Goal: Information Seeking & Learning: Understand process/instructions

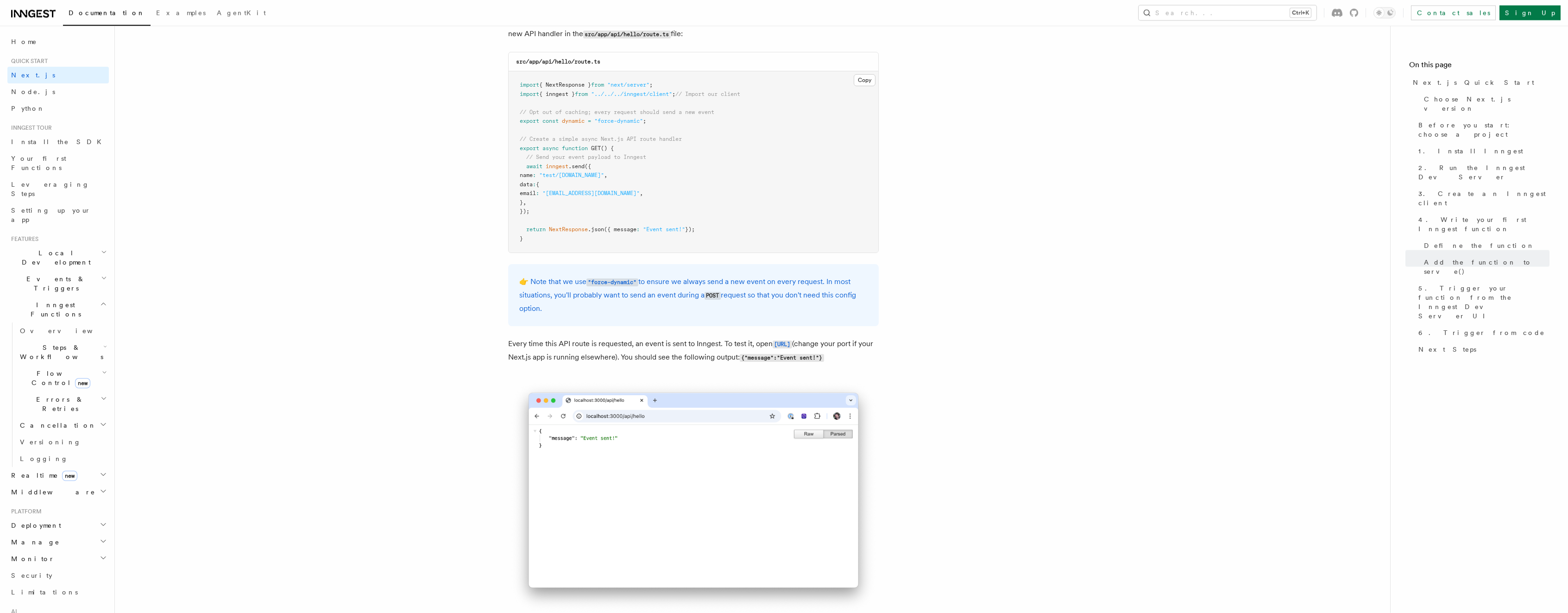
scroll to position [4869, 0]
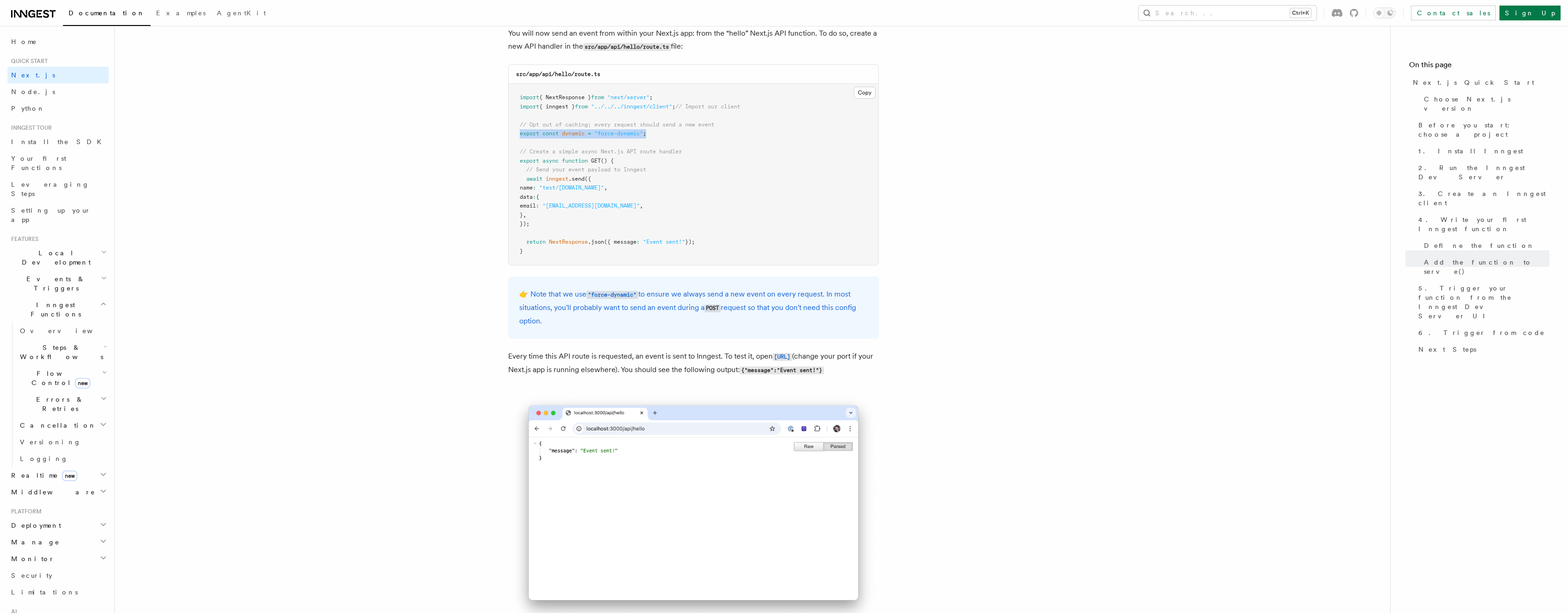
drag, startPoint x: 656, startPoint y: 140, endPoint x: 514, endPoint y: 140, distance: 142.0
click at [514, 140] on pre "import { NextResponse } from "next/server" ; import { inngest } from "../../../…" at bounding box center [693, 174] width 370 height 181
copy span "export const dynamic = "force-dynamic" ;"
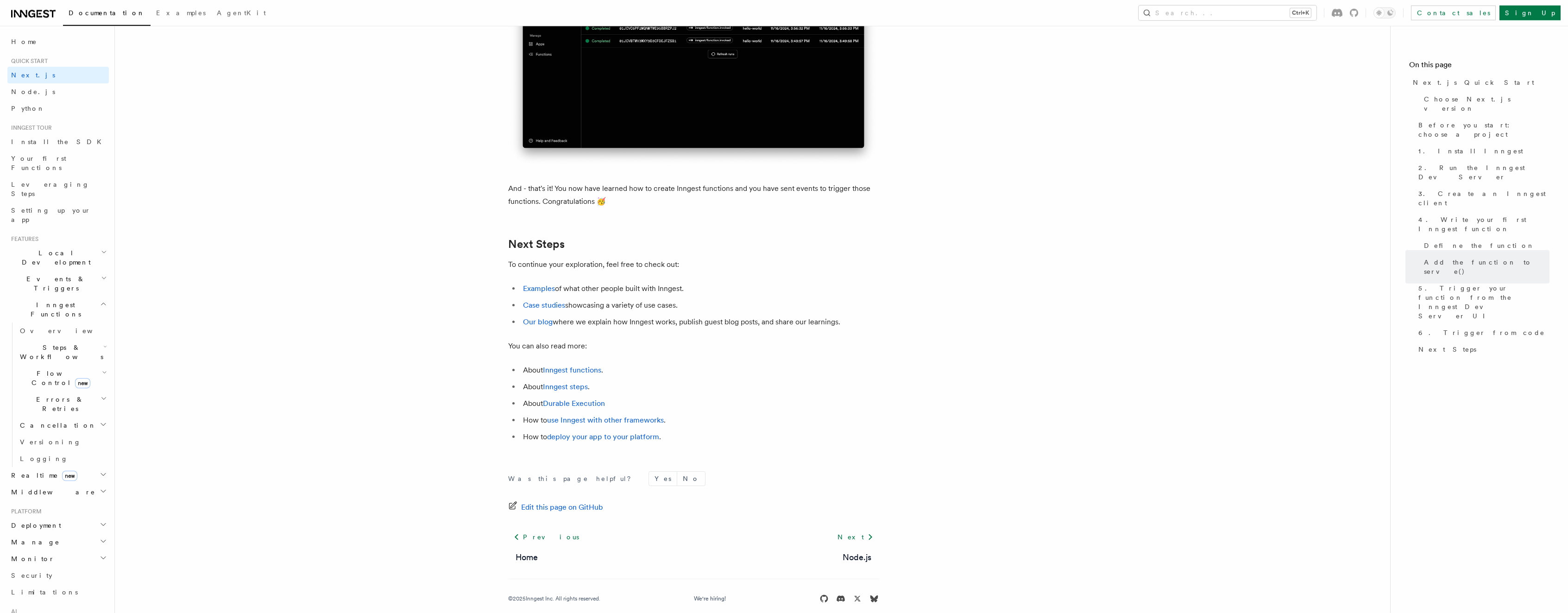
scroll to position [5625, 0]
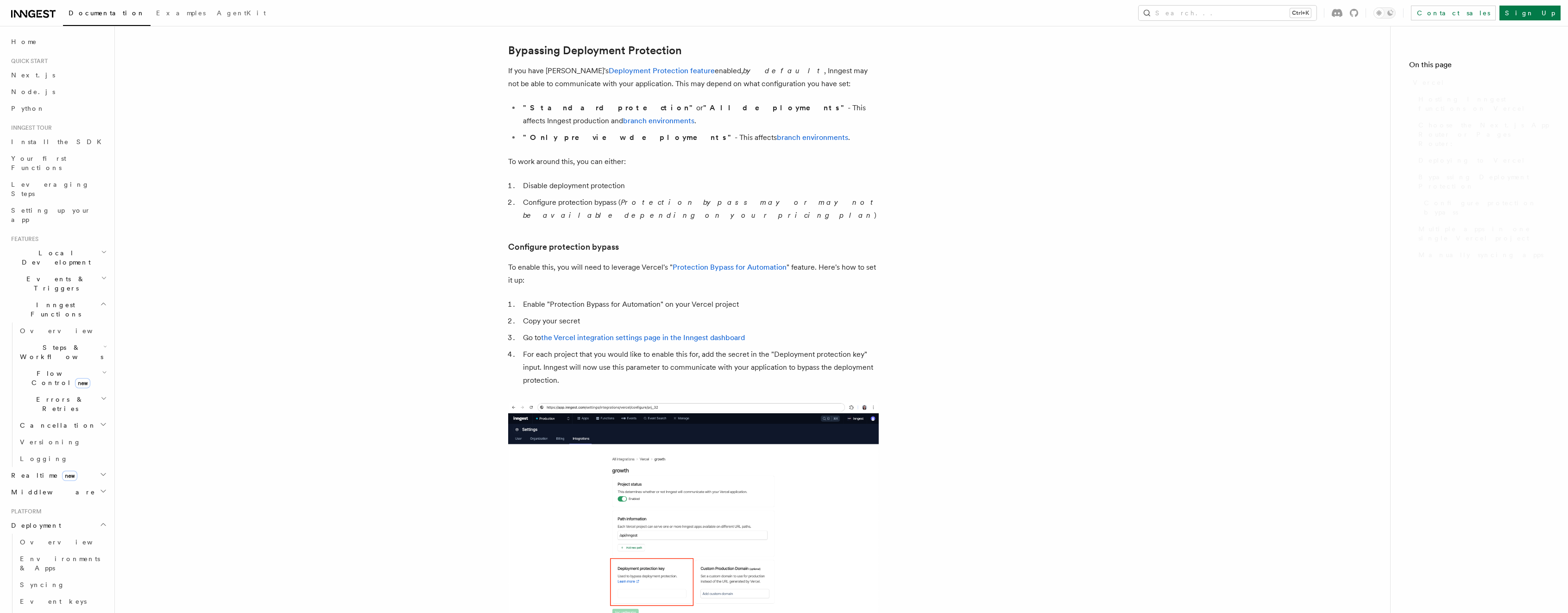
scroll to position [685, 0]
click at [1017, 327] on article "Platform Deployment Cloud Providers Setup Vercel Inngest enables you to host yo…" at bounding box center [752, 321] width 1245 height 1930
click at [978, 316] on article "Platform Deployment Cloud Providers Setup Vercel Inngest enables you to host yo…" at bounding box center [752, 321] width 1245 height 1930
click at [711, 263] on link "Protection Bypass for Automation" at bounding box center [729, 267] width 114 height 9
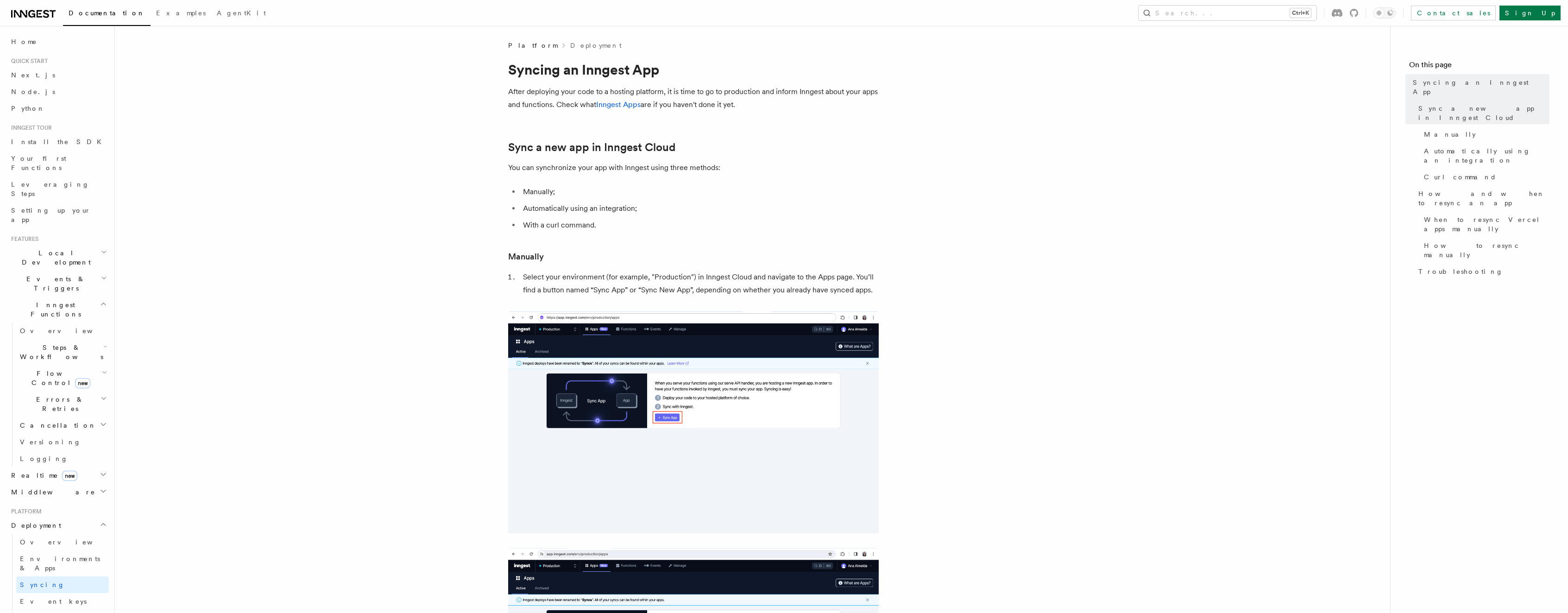
scroll to position [189, 0]
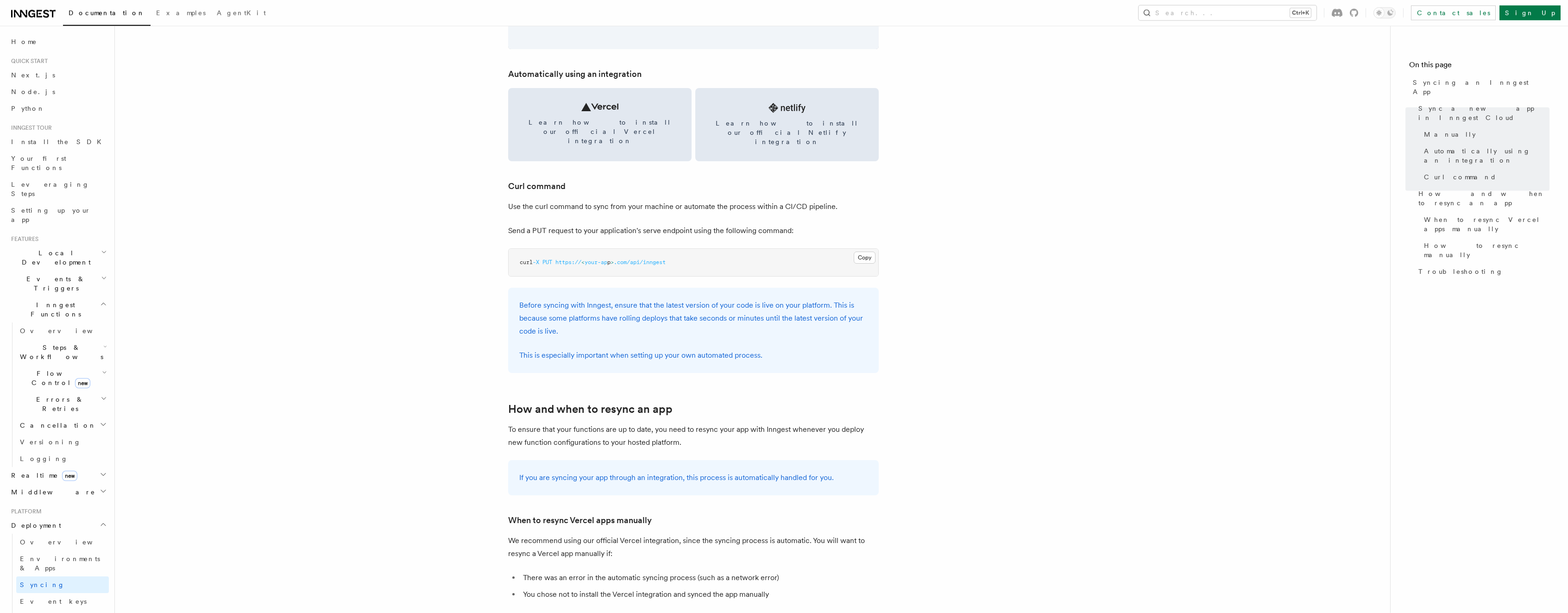
scroll to position [1276, 0]
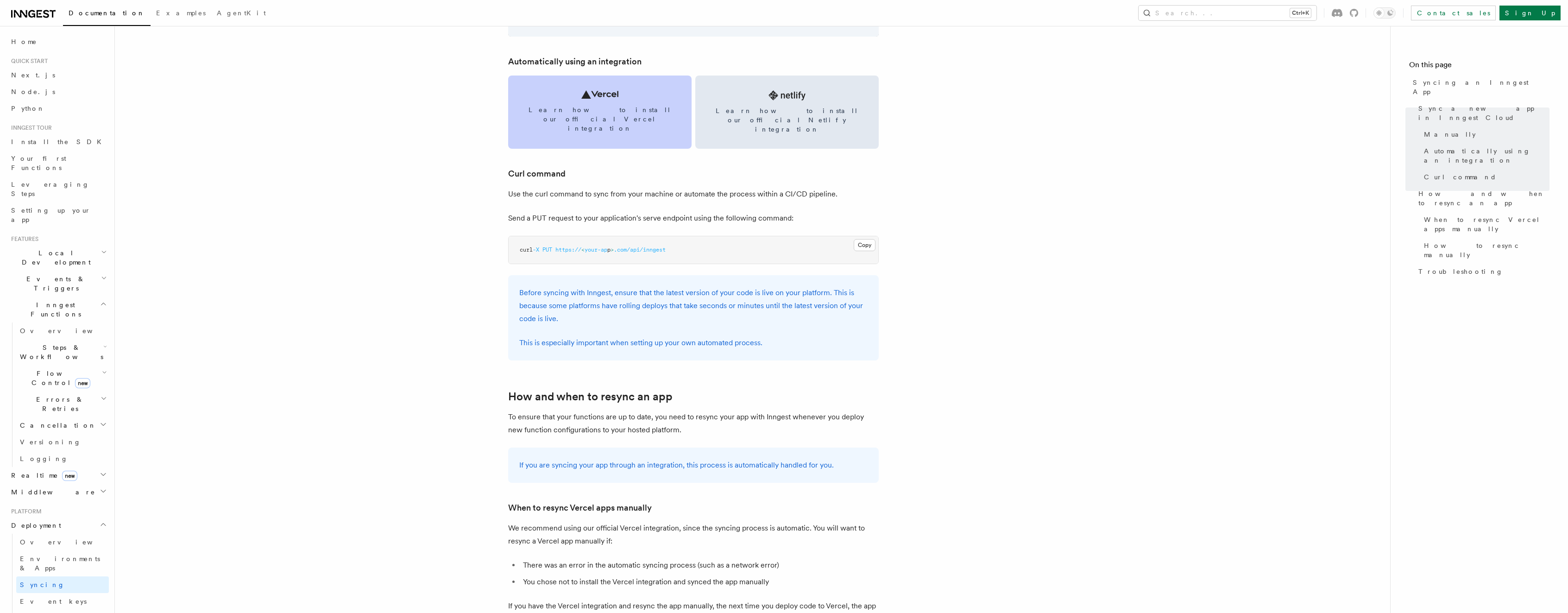
click at [584, 109] on span "Learn how to install our official Vercel integration" at bounding box center [600, 119] width 161 height 28
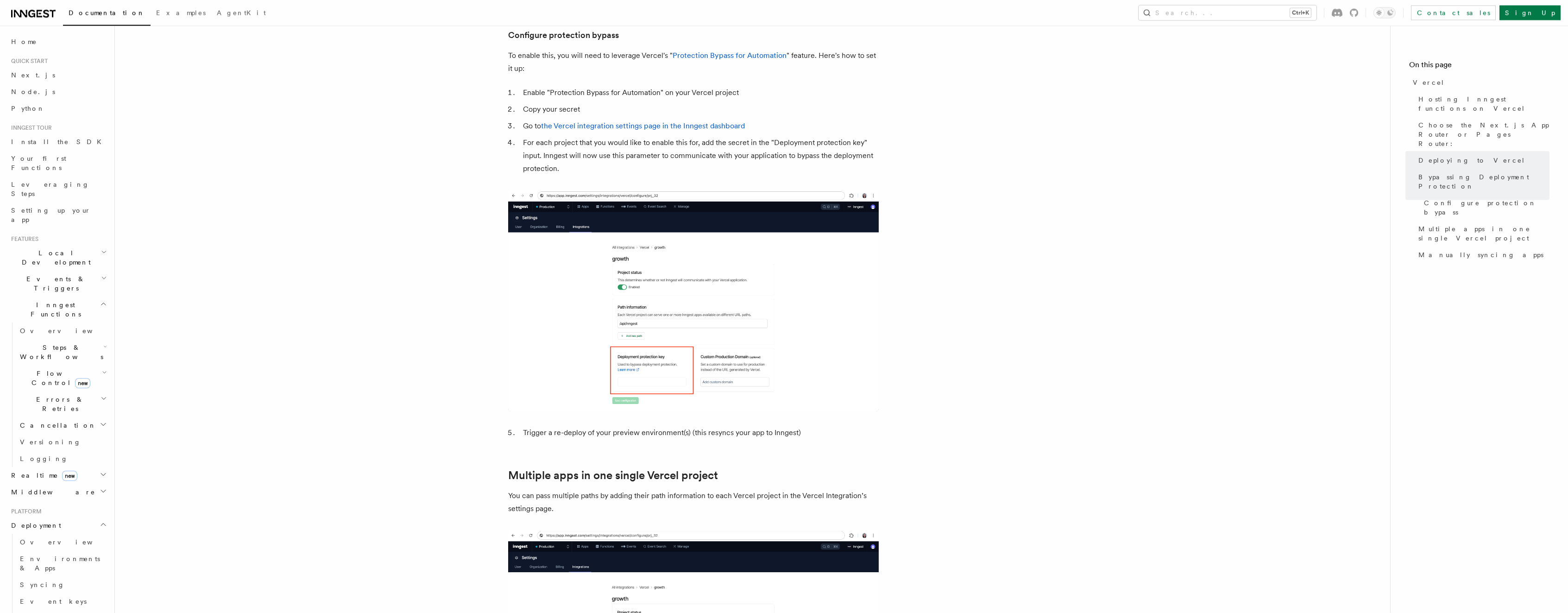
scroll to position [898, 0]
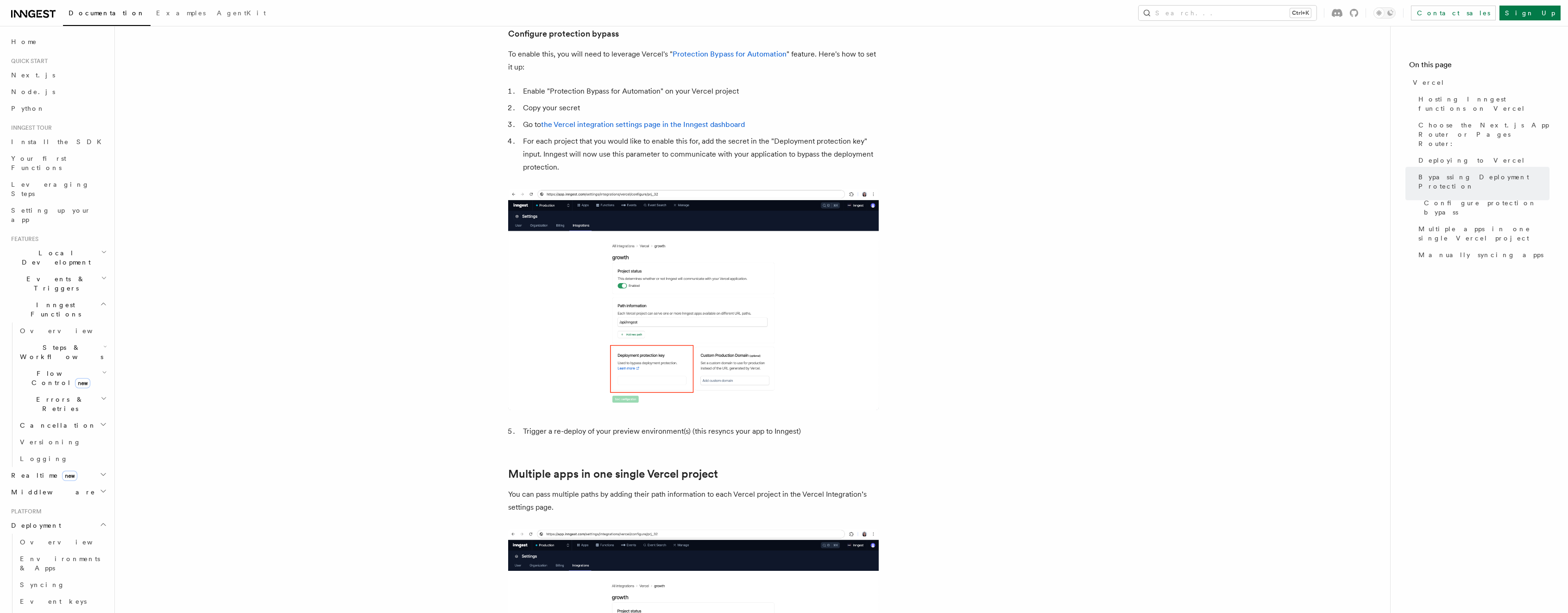
click at [1040, 204] on article "Platform Deployment Cloud Providers Setup Vercel Inngest enables you to host yo…" at bounding box center [752, 108] width 1245 height 1930
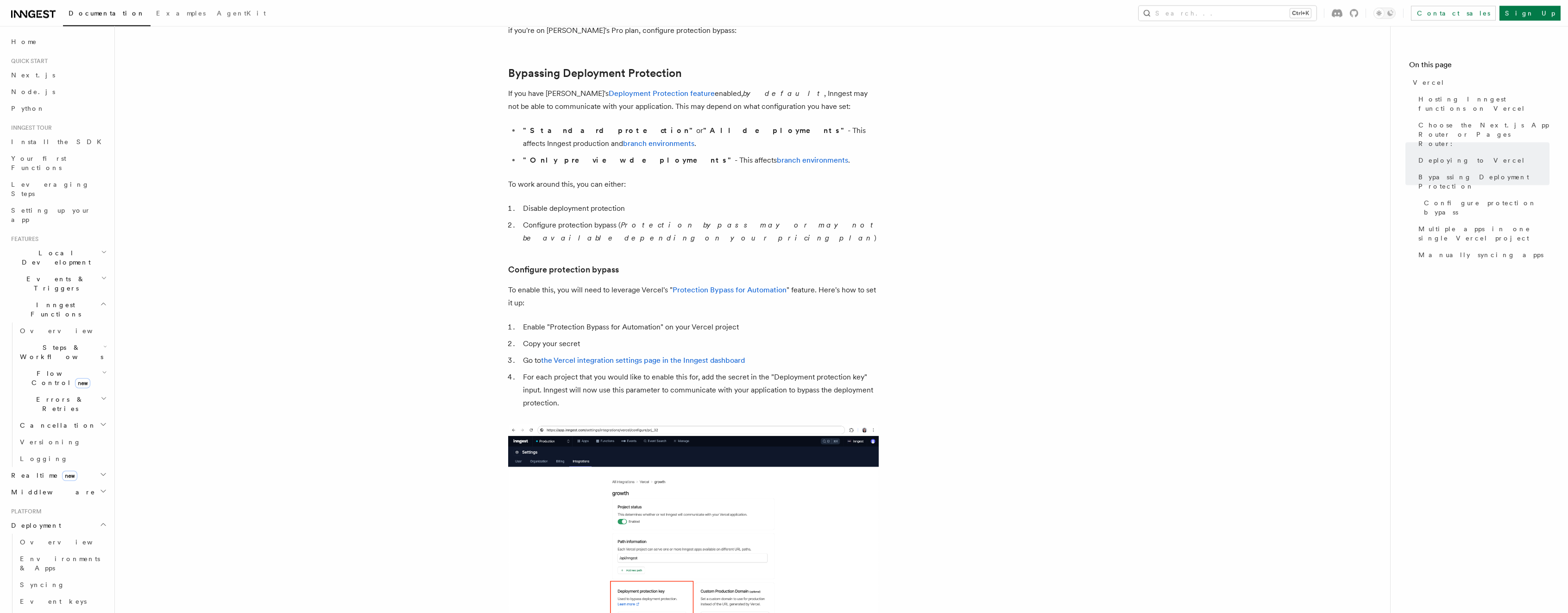
scroll to position [662, 0]
click at [1342, 10] on icon at bounding box center [1337, 13] width 10 height 8
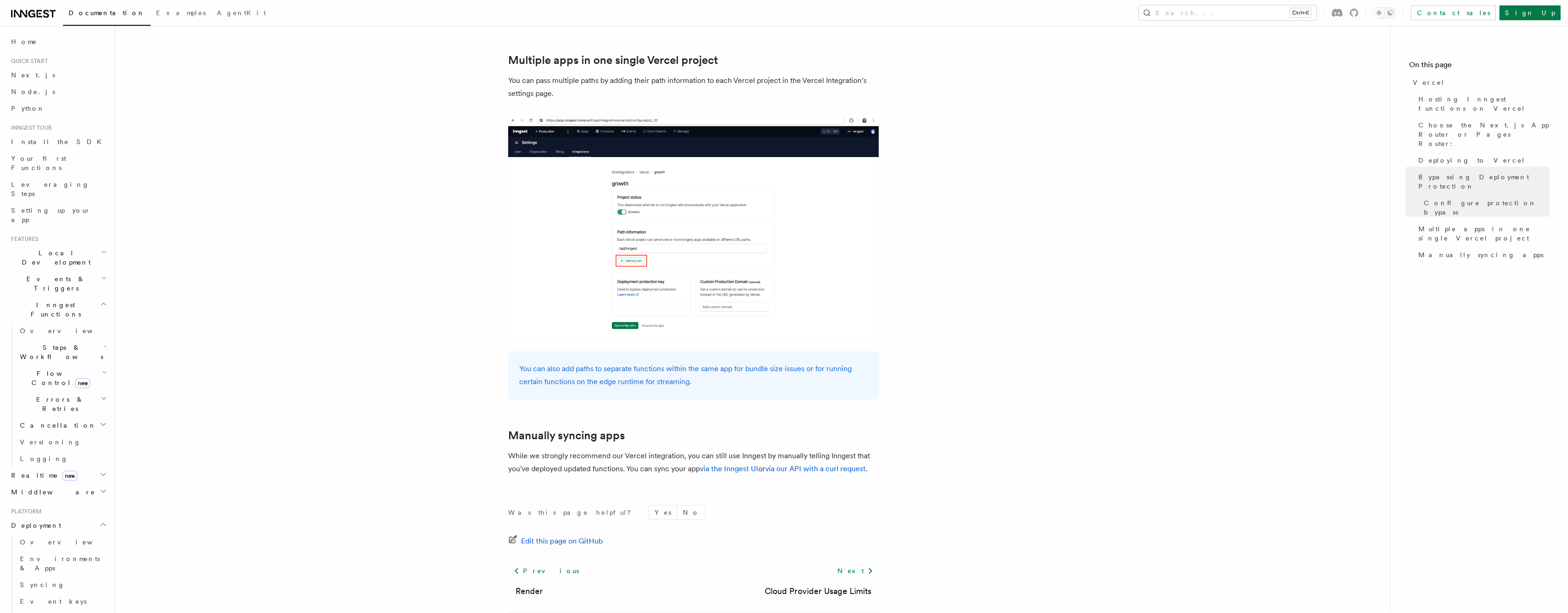
scroll to position [1347, 0]
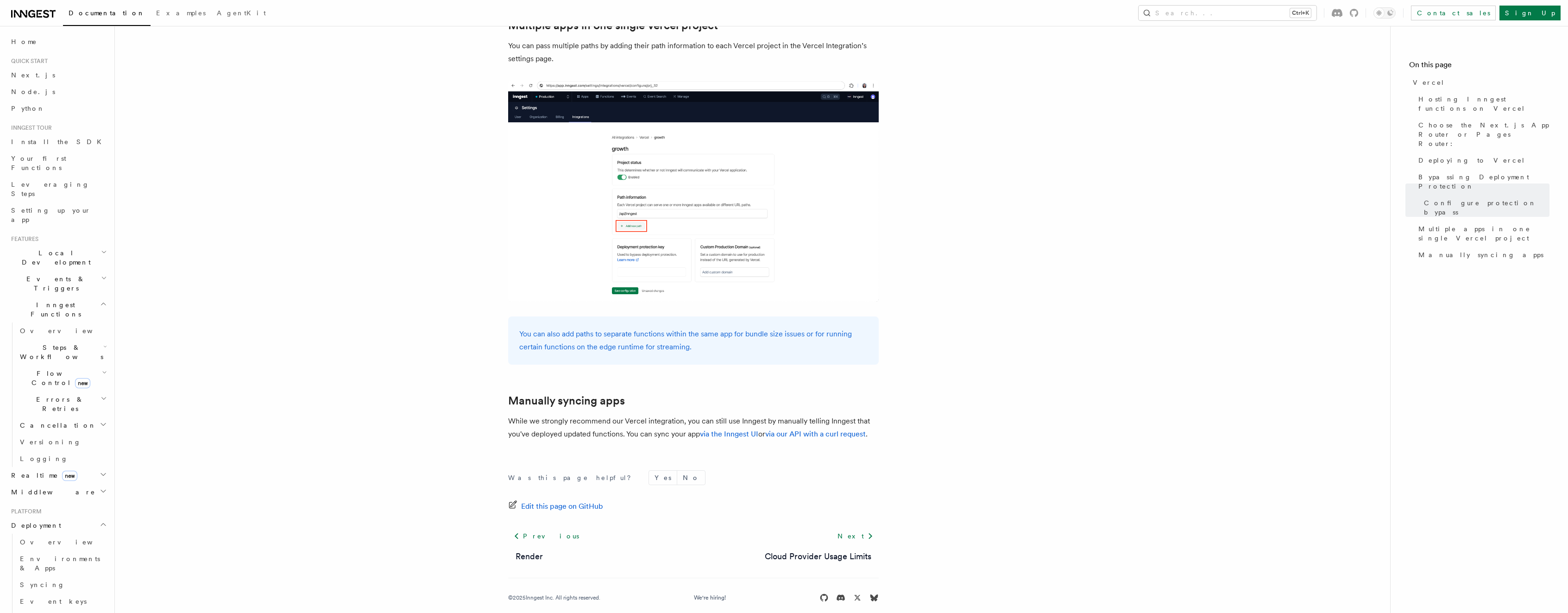
drag, startPoint x: 419, startPoint y: 395, endPoint x: 421, endPoint y: 405, distance: 10.2
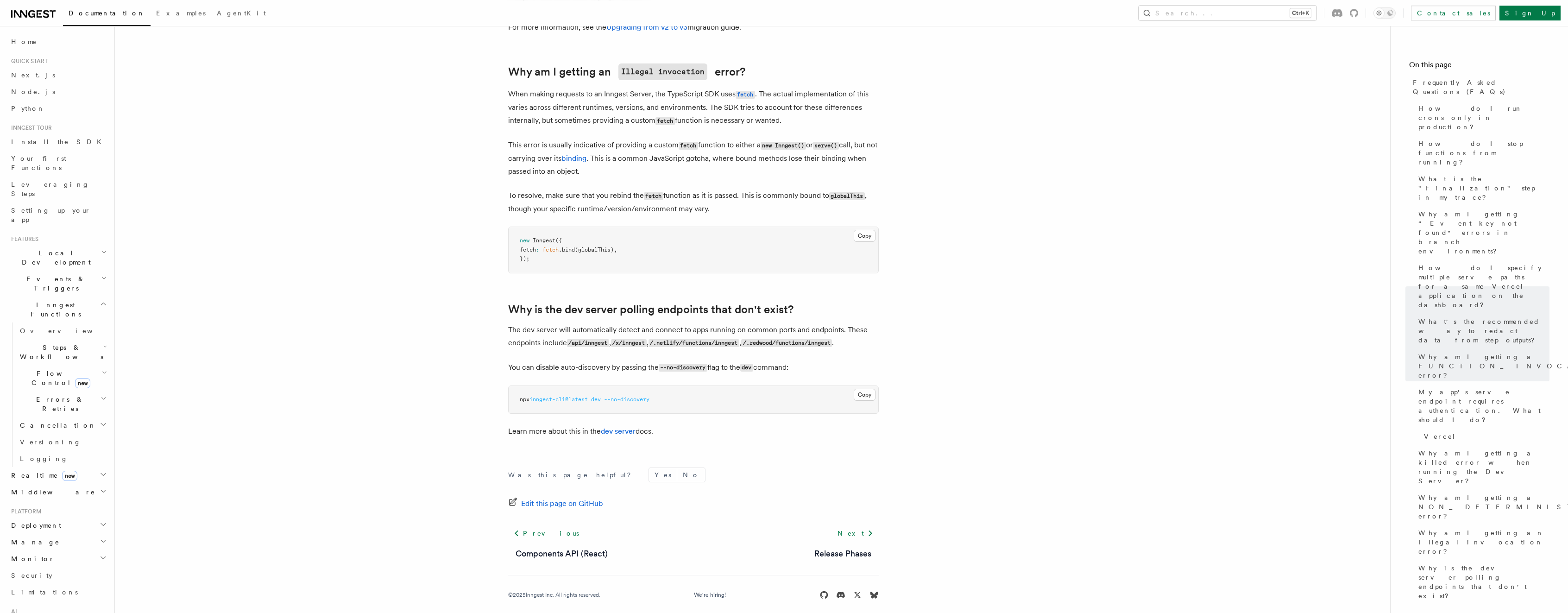
scroll to position [1549, 0]
